Goal: Task Accomplishment & Management: Manage account settings

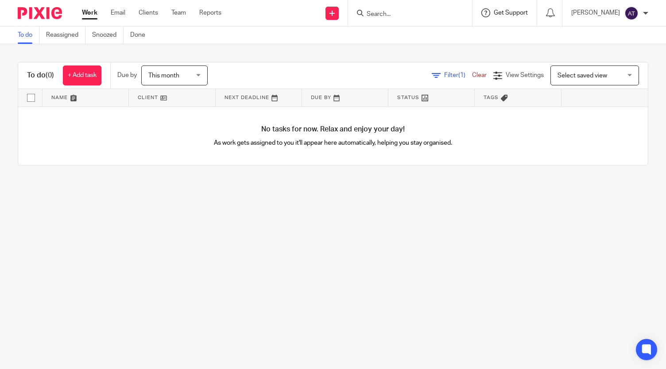
click at [509, 14] on span "Get Support" at bounding box center [511, 13] width 34 height 6
click at [496, 83] on span "View roadmap" at bounding box center [478, 83] width 54 height 9
click at [444, 78] on span "Filter (1)" at bounding box center [458, 75] width 28 height 6
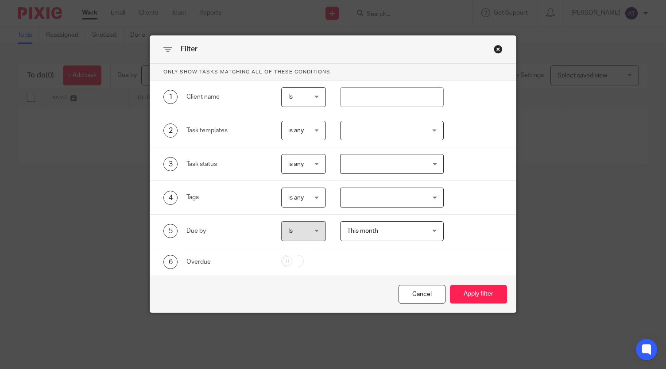
click at [498, 52] on div "Close this dialog window" at bounding box center [498, 49] width 9 height 9
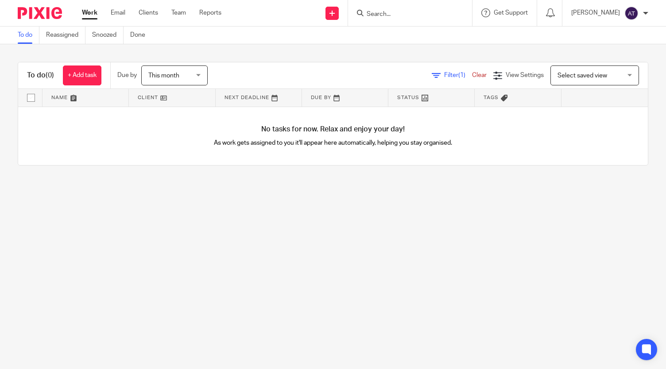
click at [472, 73] on link "Clear" at bounding box center [479, 75] width 15 height 6
click at [460, 73] on icon at bounding box center [464, 75] width 9 height 9
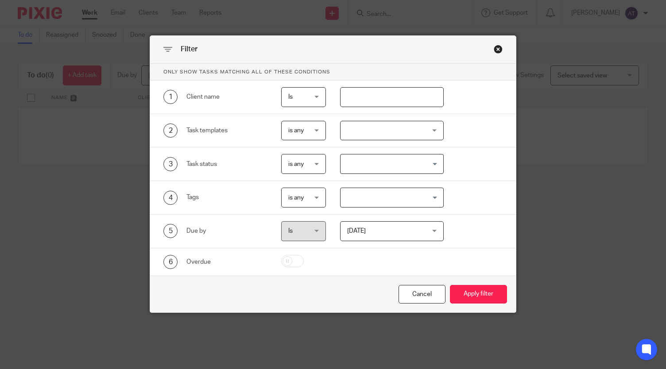
click at [381, 94] on input "text" at bounding box center [392, 97] width 104 height 20
click at [497, 51] on div "Close this dialog window" at bounding box center [498, 49] width 9 height 9
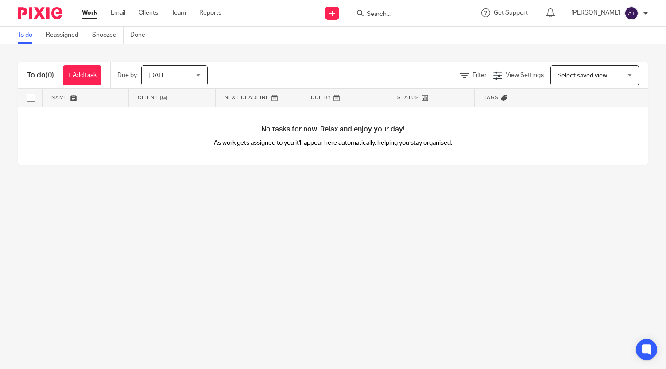
click at [498, 51] on div "To do (0) + Add task Due by Today Today Today Tomorrow This week Next week This…" at bounding box center [333, 113] width 666 height 139
click at [398, 22] on div at bounding box center [410, 13] width 124 height 26
click at [394, 13] on input "Search" at bounding box center [406, 15] width 80 height 8
click at [472, 78] on span "Filter" at bounding box center [479, 75] width 14 height 6
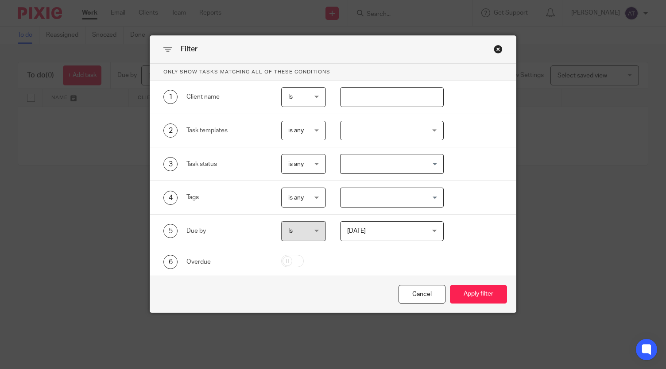
click at [379, 98] on input "text" at bounding box center [392, 97] width 104 height 20
click at [310, 93] on span "Is" at bounding box center [303, 97] width 30 height 19
click at [310, 93] on div "Is Is" at bounding box center [303, 97] width 45 height 20
click at [366, 93] on input "text" at bounding box center [392, 97] width 104 height 20
click at [495, 51] on div "Close this dialog window" at bounding box center [498, 49] width 9 height 9
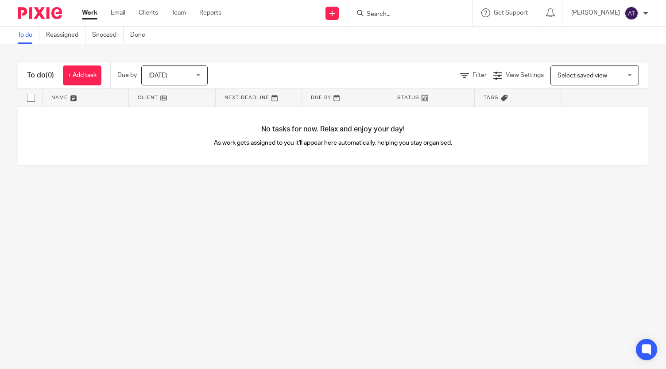
click at [400, 6] on div at bounding box center [410, 13] width 124 height 26
click at [400, 13] on input "Search" at bounding box center [406, 15] width 80 height 8
click at [174, 12] on link "Team" at bounding box center [178, 12] width 15 height 9
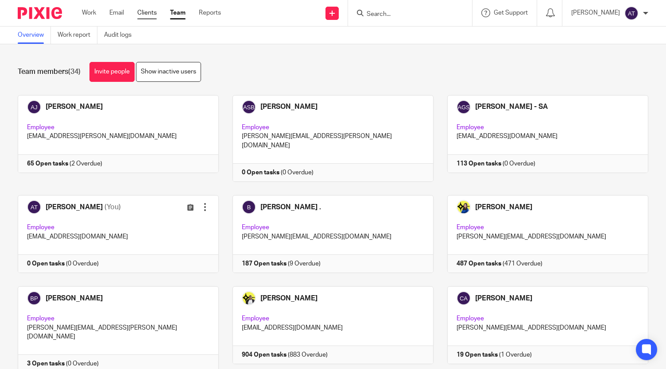
click at [151, 13] on link "Clients" at bounding box center [146, 12] width 19 height 9
click at [387, 15] on input "Search" at bounding box center [406, 15] width 80 height 8
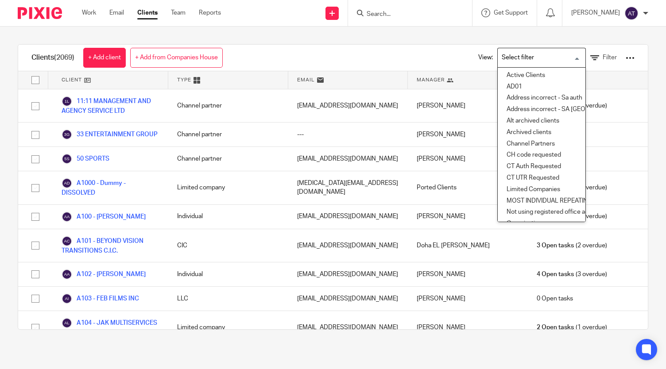
click at [536, 62] on input "Search for option" at bounding box center [539, 57] width 82 height 15
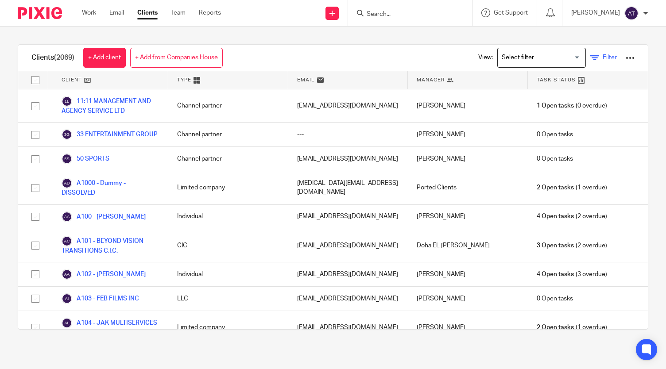
click at [602, 58] on span "Filter" at bounding box center [609, 57] width 14 height 6
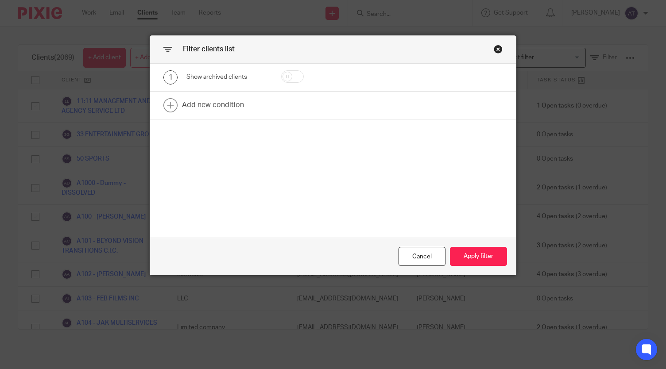
click at [497, 48] on div "Close this dialog window" at bounding box center [498, 49] width 9 height 9
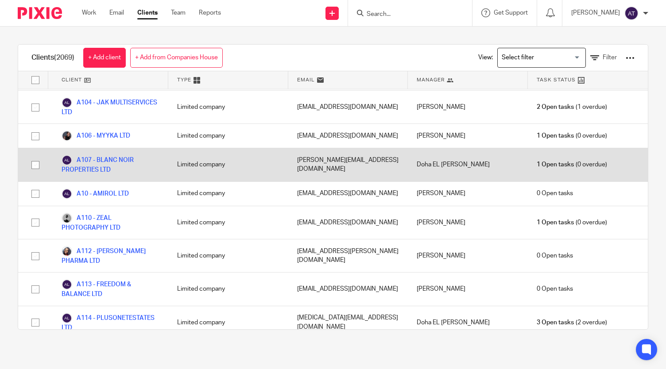
scroll to position [221, 0]
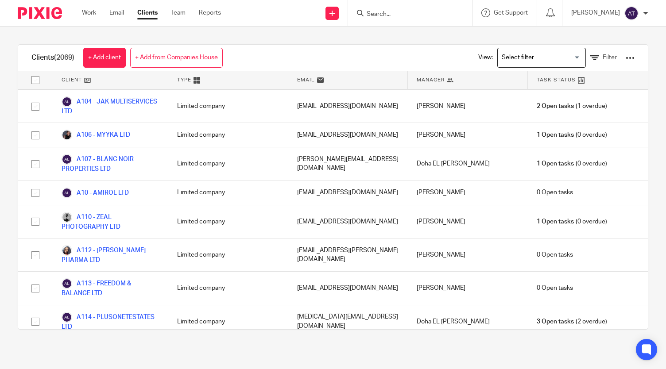
click at [418, 13] on input "Search" at bounding box center [406, 15] width 80 height 8
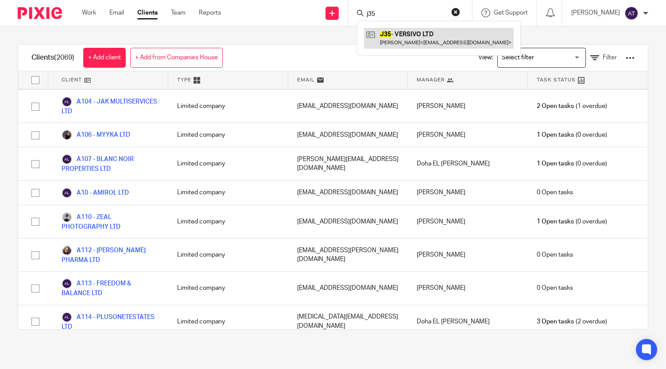
type input "j35"
click at [412, 41] on link at bounding box center [439, 38] width 150 height 20
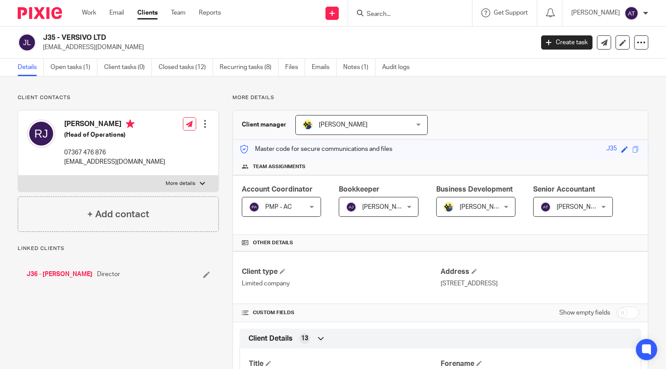
drag, startPoint x: 60, startPoint y: 36, endPoint x: 134, endPoint y: 31, distance: 74.1
click at [135, 31] on div "J35 - VERSIVO LTD robertjones93a@gmail.com Create task Update from Companies Ho…" at bounding box center [333, 43] width 666 height 32
drag, startPoint x: 93, startPoint y: 37, endPoint x: 82, endPoint y: 35, distance: 11.0
click at [93, 37] on h2 "J35 - VERSIVO LTD" at bounding box center [237, 37] width 388 height 9
click at [66, 35] on h2 "J35 - VERSIVO LTD" at bounding box center [237, 37] width 388 height 9
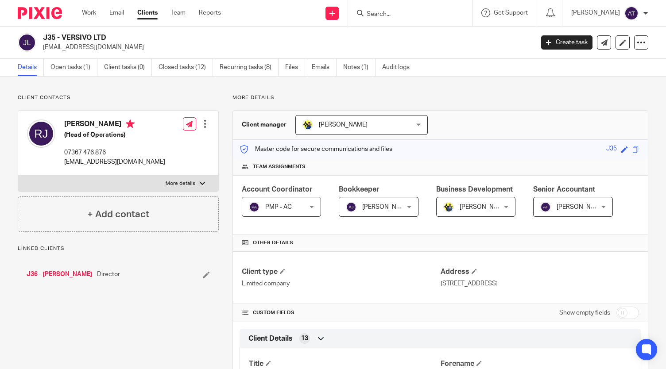
drag, startPoint x: 62, startPoint y: 35, endPoint x: 91, endPoint y: 37, distance: 28.4
click at [109, 39] on h2 "J35 - VERSIVO LTD" at bounding box center [237, 37] width 388 height 9
copy h2 "VERSIVO LTD"
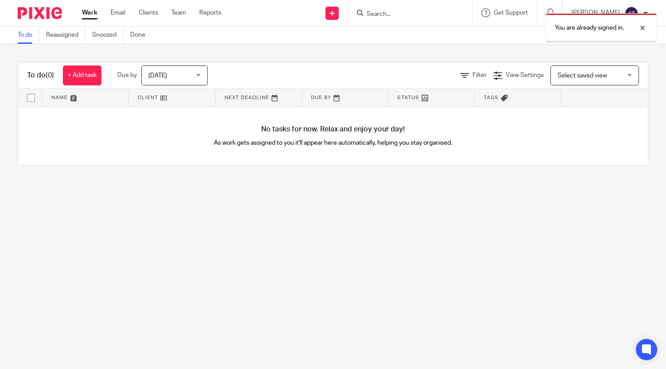
click at [406, 19] on div "You are already signed in." at bounding box center [495, 26] width 324 height 34
click at [384, 11] on div "You are already signed in." at bounding box center [495, 26] width 324 height 34
click at [367, 13] on div "You are already signed in." at bounding box center [495, 26] width 324 height 34
click at [371, 12] on div "You are already signed in." at bounding box center [495, 26] width 324 height 34
click at [370, 15] on div "You are already signed in." at bounding box center [495, 26] width 324 height 34
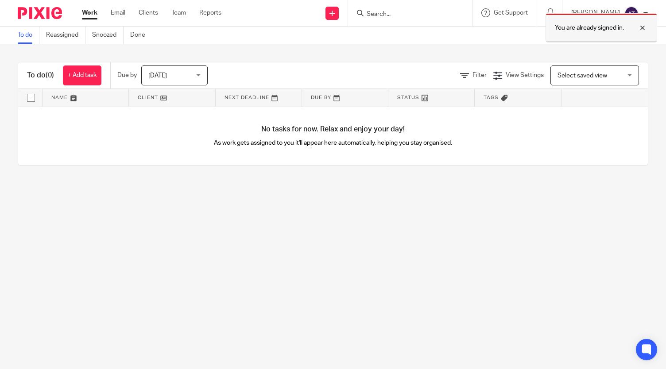
click at [645, 29] on div at bounding box center [636, 28] width 24 height 11
click at [436, 19] on div at bounding box center [410, 13] width 124 height 26
click at [414, 12] on input "Search" at bounding box center [406, 15] width 80 height 8
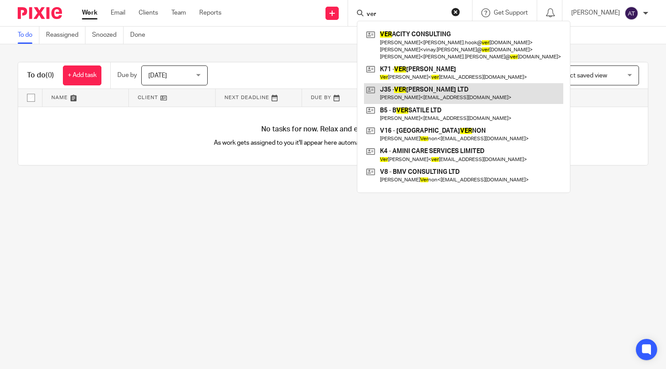
type input "ver"
click at [421, 93] on link at bounding box center [463, 93] width 199 height 20
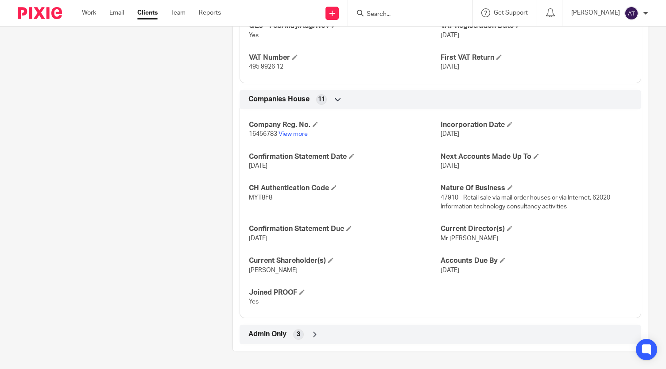
scroll to position [765, 0]
click at [308, 336] on div "Admin Only 3" at bounding box center [440, 334] width 388 height 15
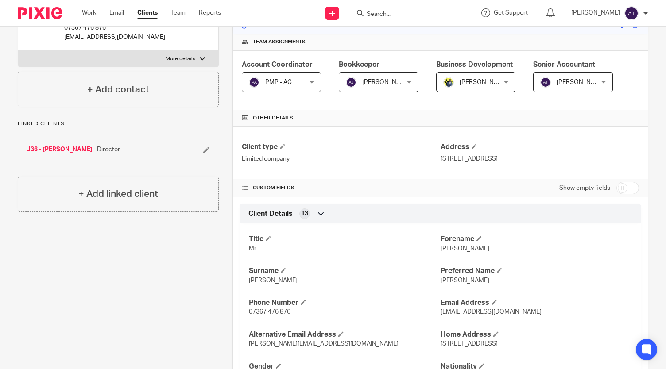
scroll to position [42, 0]
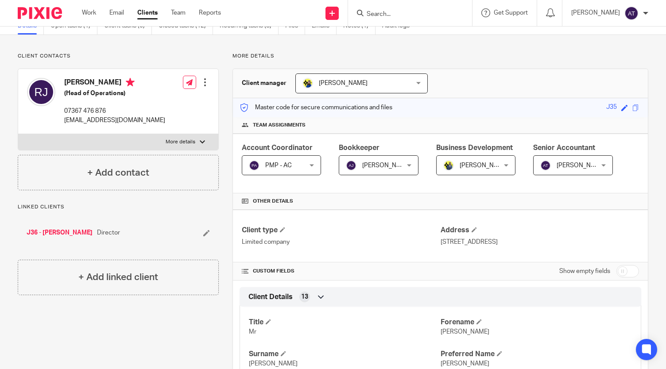
click at [628, 272] on input "checkbox" at bounding box center [627, 271] width 23 height 12
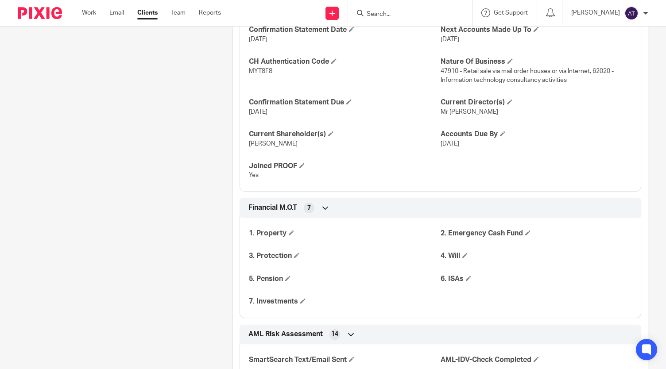
scroll to position [1104, 0]
click at [321, 212] on icon at bounding box center [325, 207] width 9 height 9
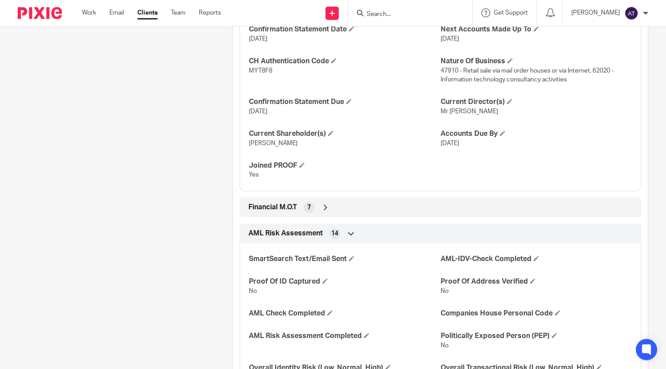
click at [321, 212] on icon at bounding box center [325, 207] width 9 height 9
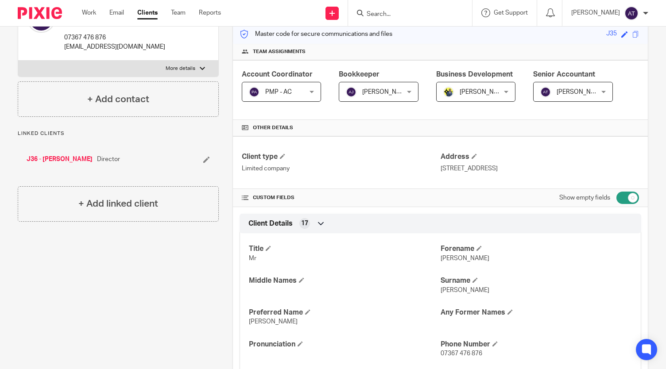
scroll to position [0, 0]
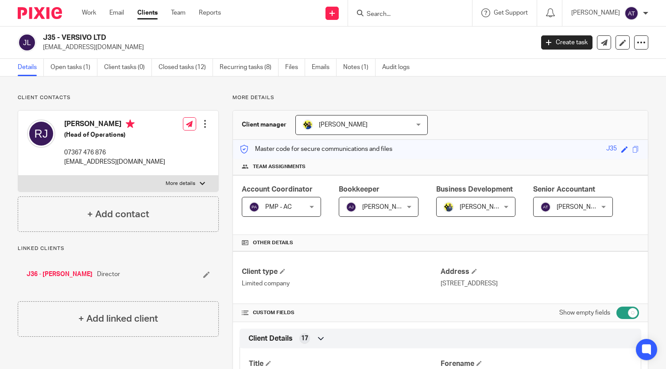
click at [616, 311] on input "checkbox" at bounding box center [627, 313] width 23 height 12
checkbox input "false"
click at [247, 66] on link "Recurring tasks (8)" at bounding box center [249, 67] width 59 height 17
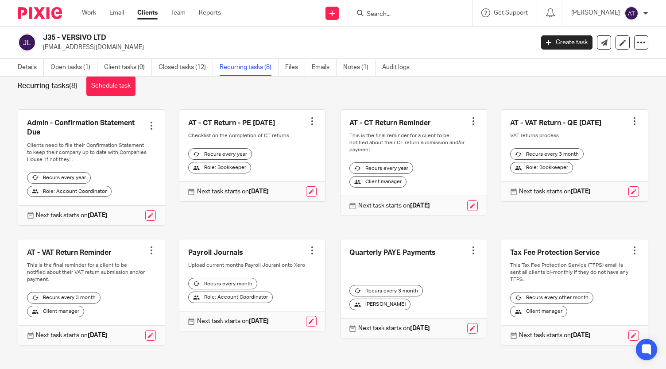
scroll to position [23, 0]
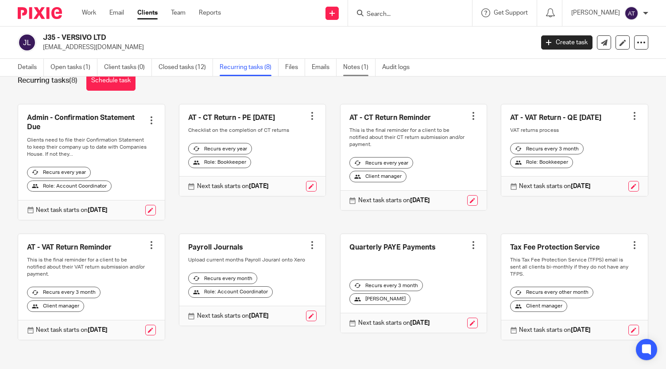
click at [364, 63] on link "Notes (1)" at bounding box center [359, 67] width 32 height 17
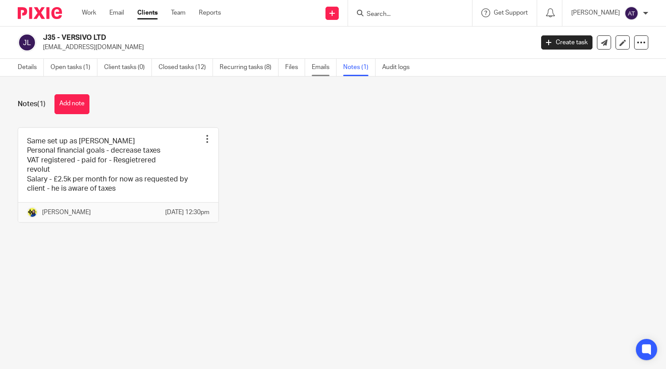
click at [322, 70] on link "Emails" at bounding box center [324, 67] width 25 height 17
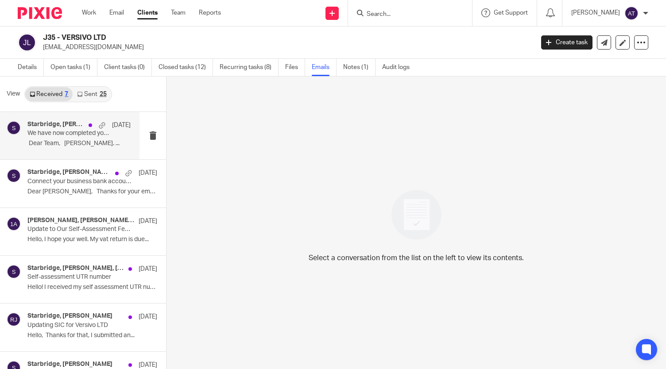
click at [56, 138] on div "Starbridge, Bobo Lee - Starbridge 6 Oct We have now completed your VAT Return -…" at bounding box center [78, 136] width 103 height 30
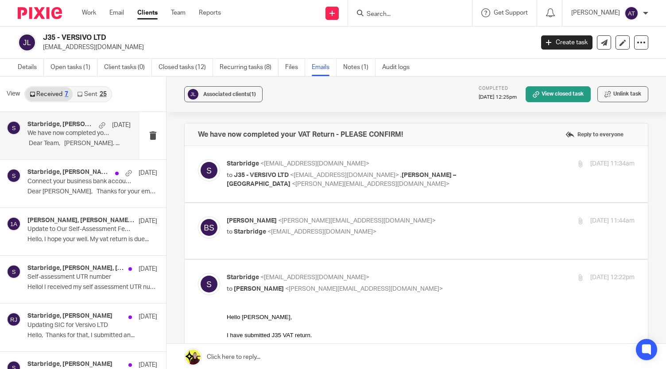
click at [363, 174] on span "<robertjones93a@gmail.com>" at bounding box center [344, 175] width 109 height 6
checkbox input "true"
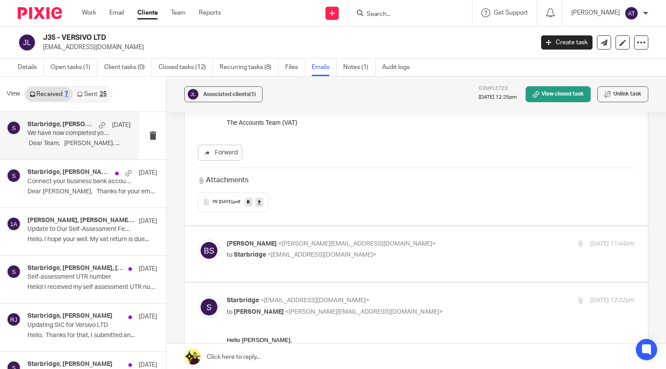
scroll to position [443, 0]
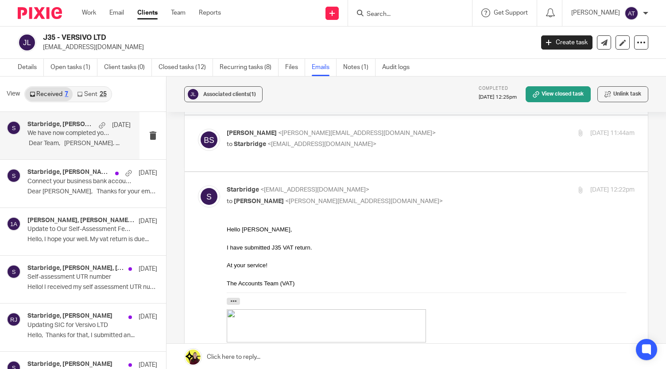
click at [401, 14] on input "Search" at bounding box center [406, 15] width 80 height 8
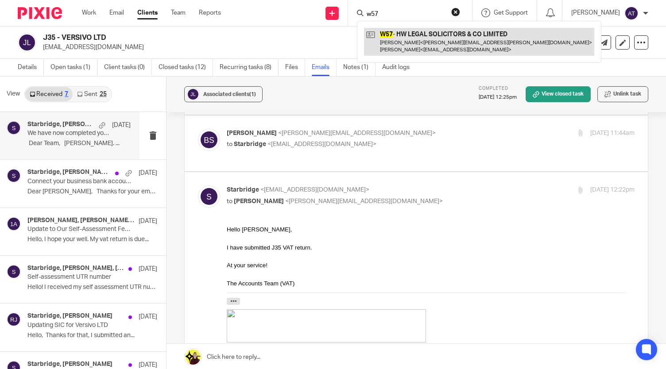
type input "w57"
click at [451, 39] on link at bounding box center [479, 41] width 230 height 27
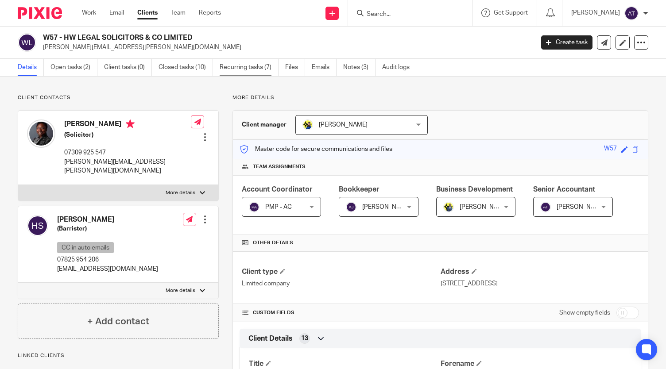
click at [231, 67] on link "Recurring tasks (7)" at bounding box center [249, 67] width 59 height 17
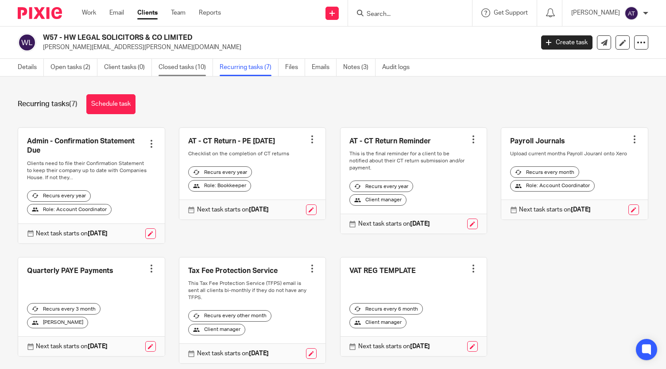
click at [197, 66] on link "Closed tasks (10)" at bounding box center [185, 67] width 54 height 17
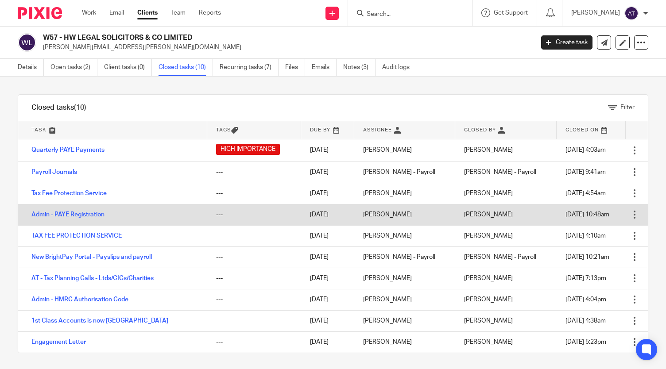
scroll to position [1, 0]
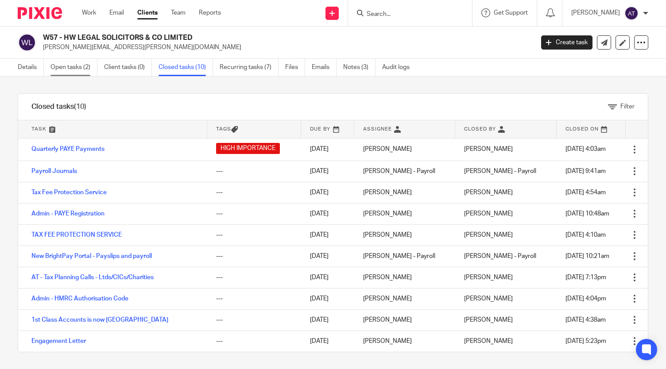
click at [80, 67] on link "Open tasks (2)" at bounding box center [73, 67] width 47 height 17
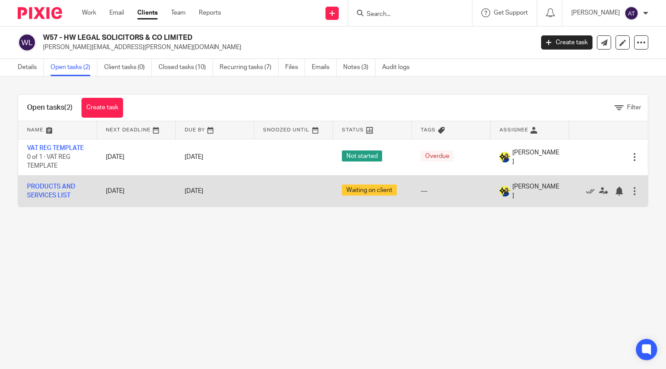
click at [58, 191] on td "PRODUCTS AND SERVICES LIST" at bounding box center [57, 190] width 79 height 31
click at [60, 184] on link "PRODUCTS AND SERVICES LIST" at bounding box center [51, 191] width 48 height 15
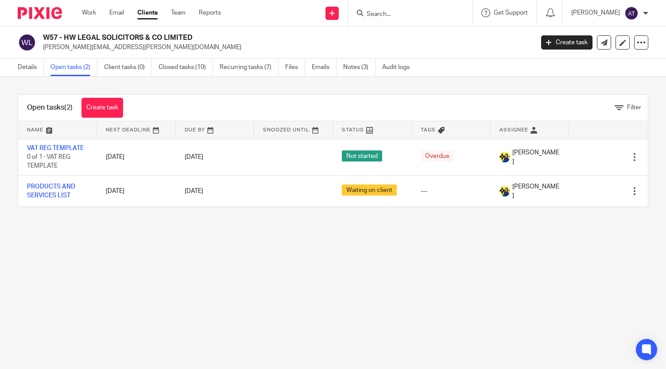
click at [187, 11] on ul "Work Email Clients Team Reports" at bounding box center [158, 12] width 152 height 9
